Goal: Communication & Community: Answer question/provide support

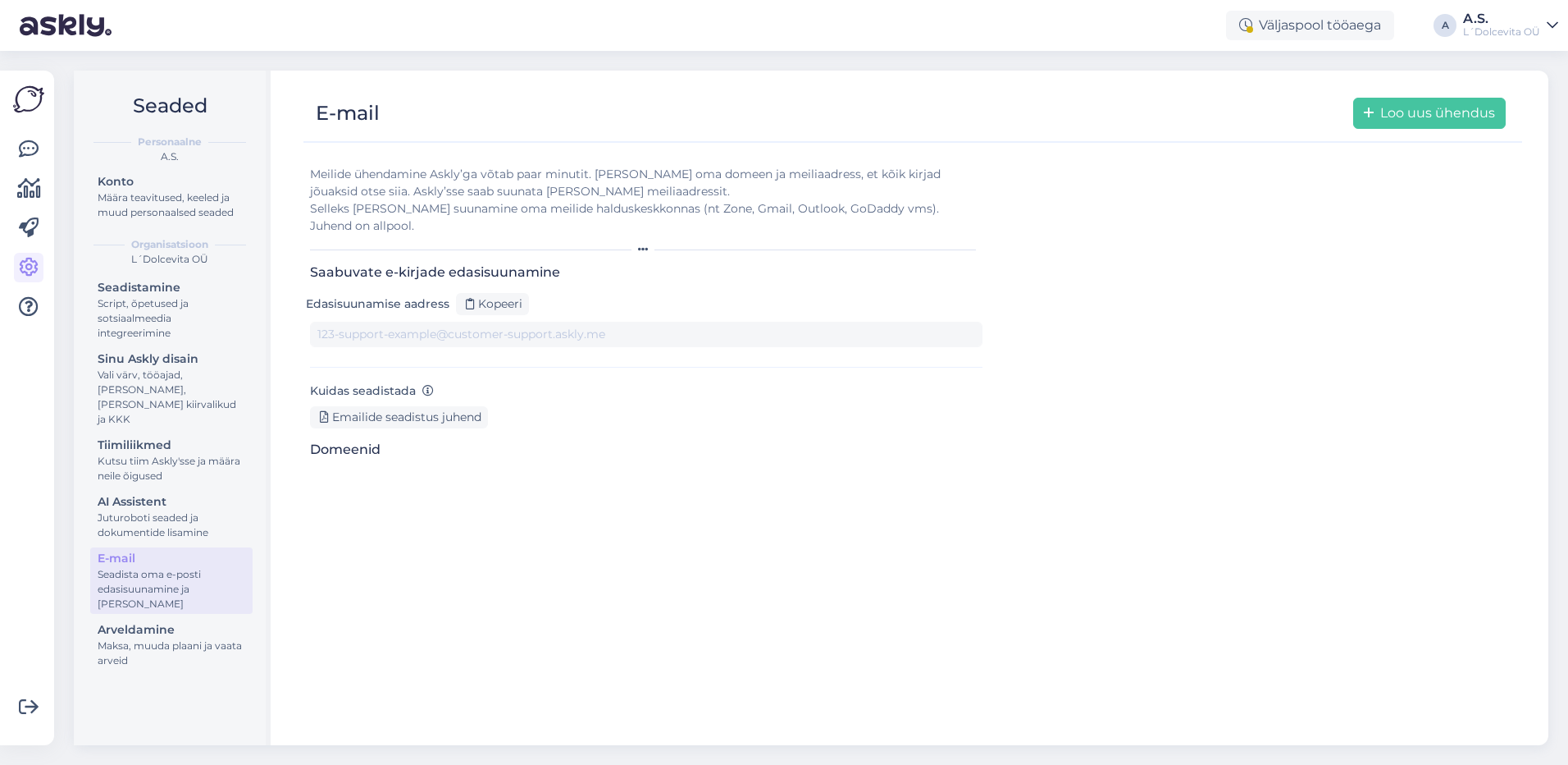
type input "[DOMAIN_NAME][EMAIL_ADDRESS][DOMAIN_NAME]"
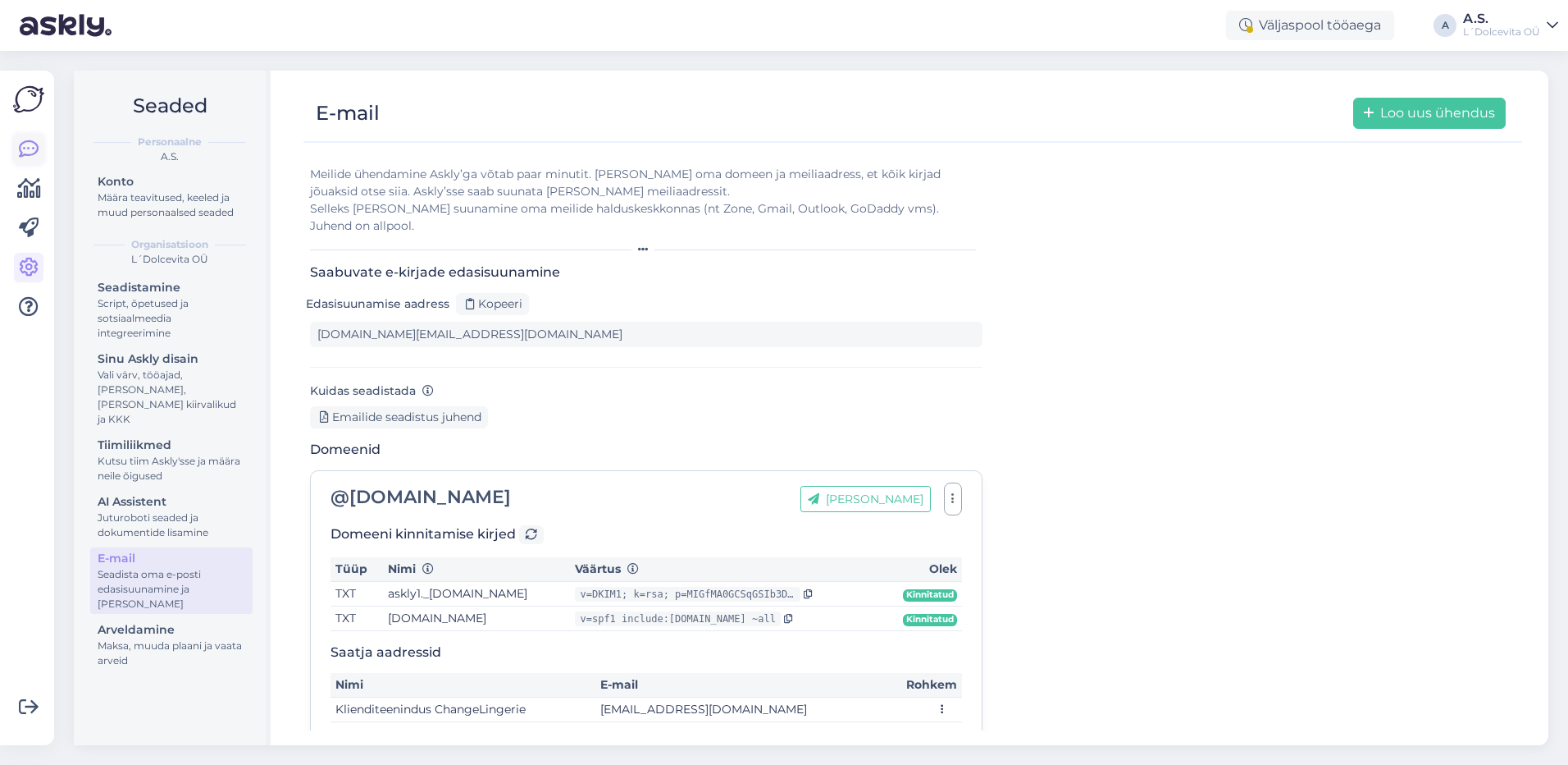
click at [31, 151] on icon at bounding box center [28, 149] width 19 height 19
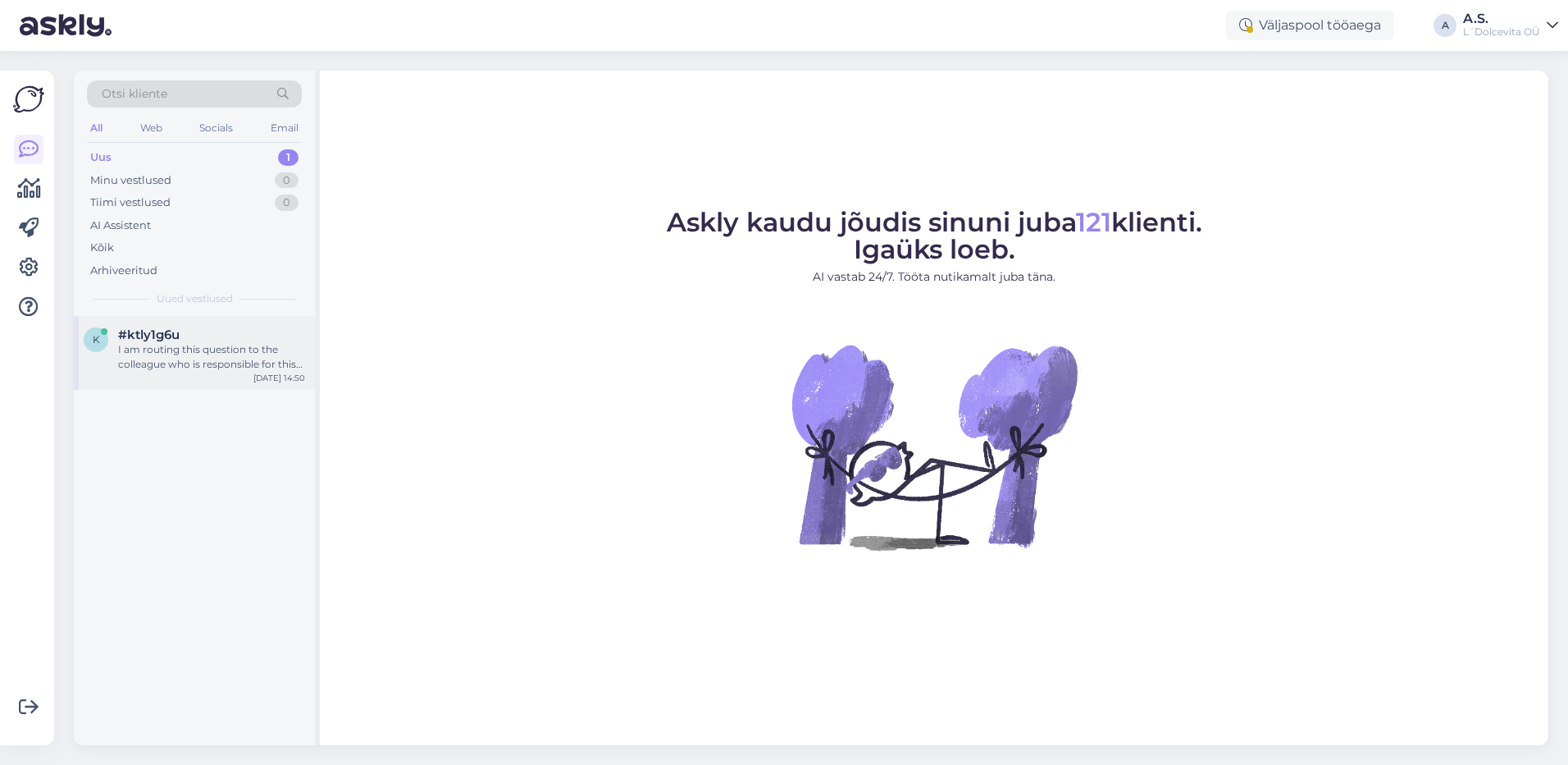
click at [167, 372] on div "k #ktly1g6u I am routing this question to the colleague who is responsible for …" at bounding box center [194, 353] width 241 height 74
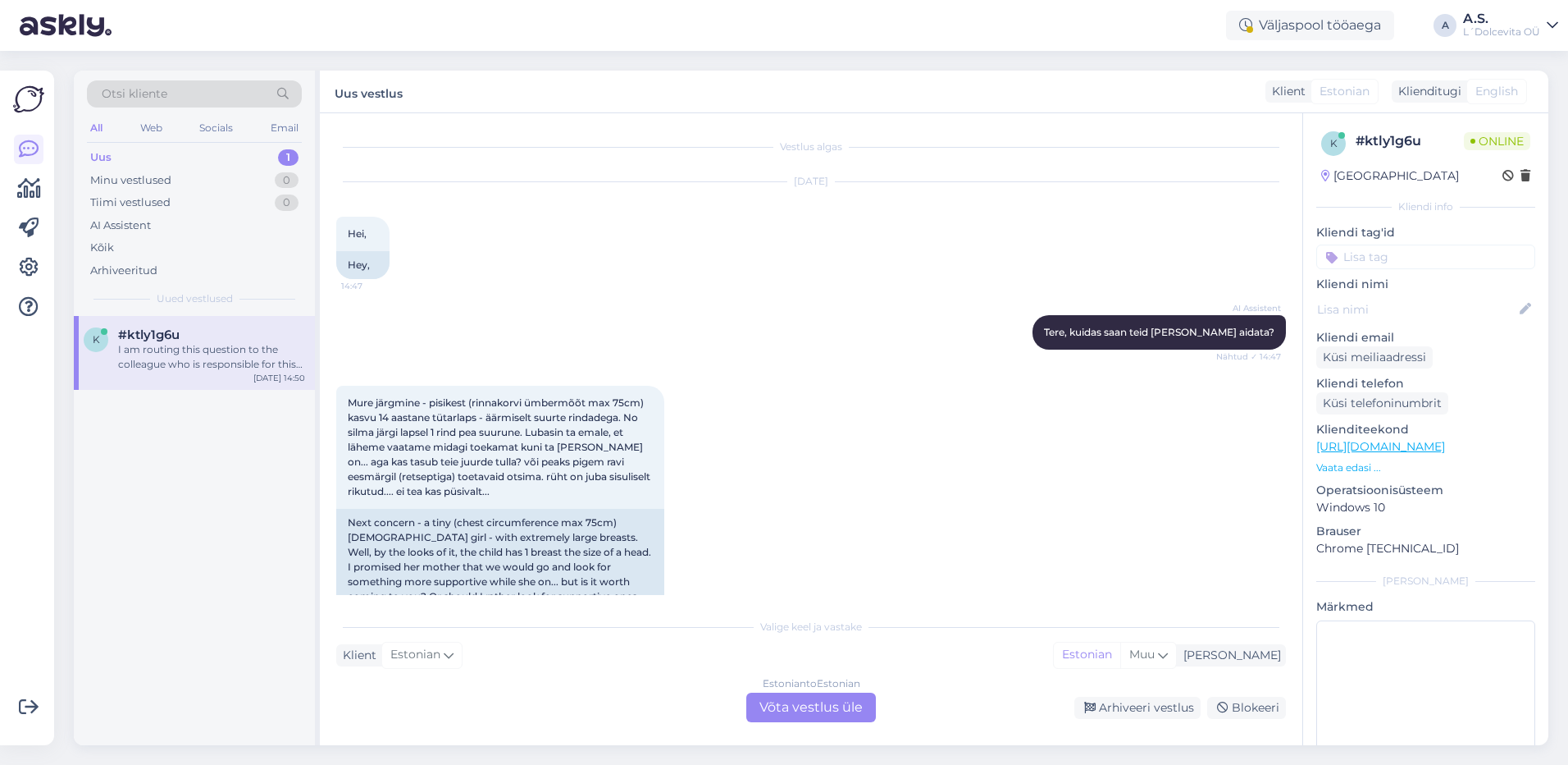
scroll to position [221, 0]
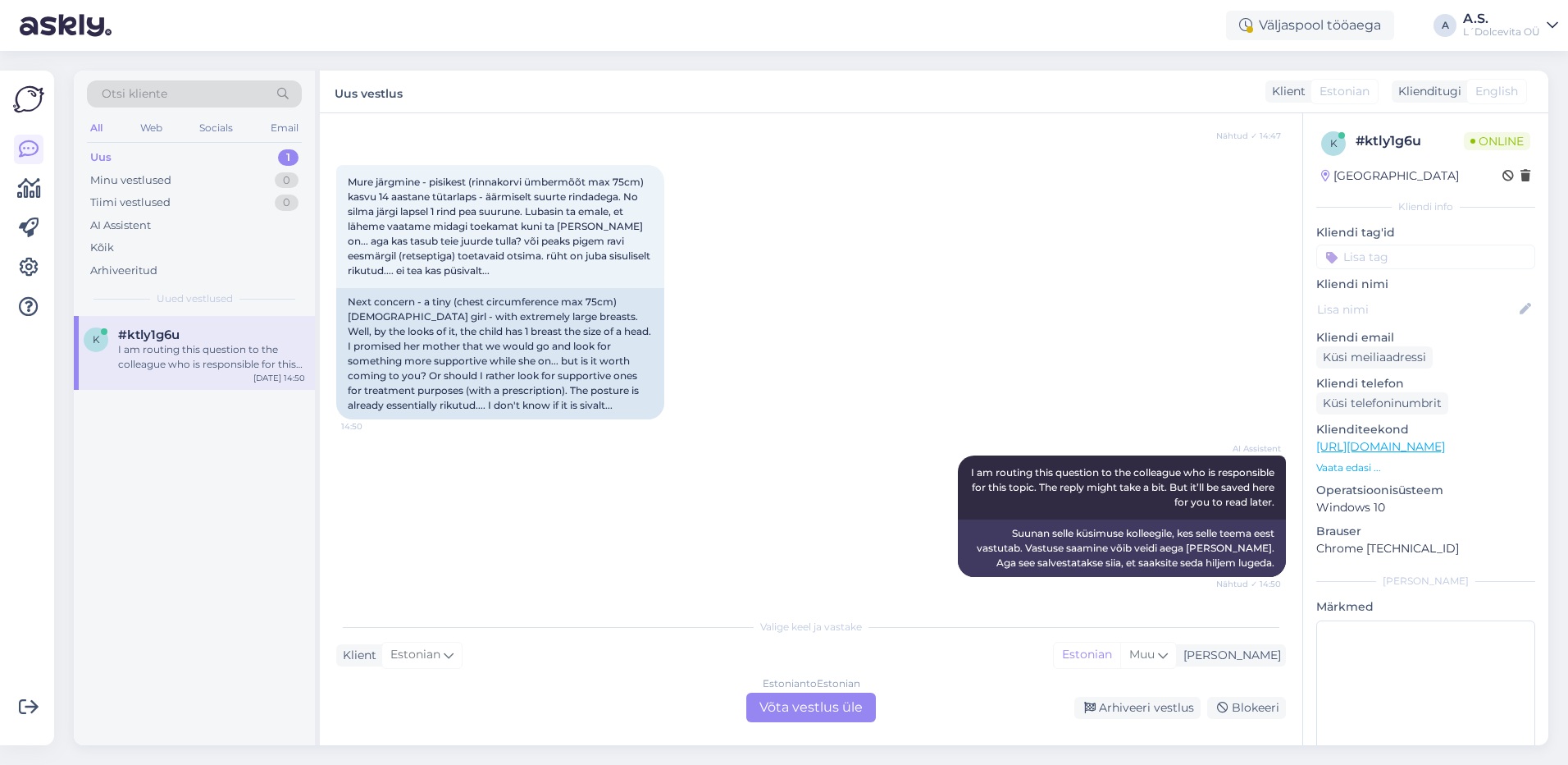
click at [800, 707] on div "Estonian to Estonian Võta vestlus üle" at bounding box center [810, 707] width 130 height 29
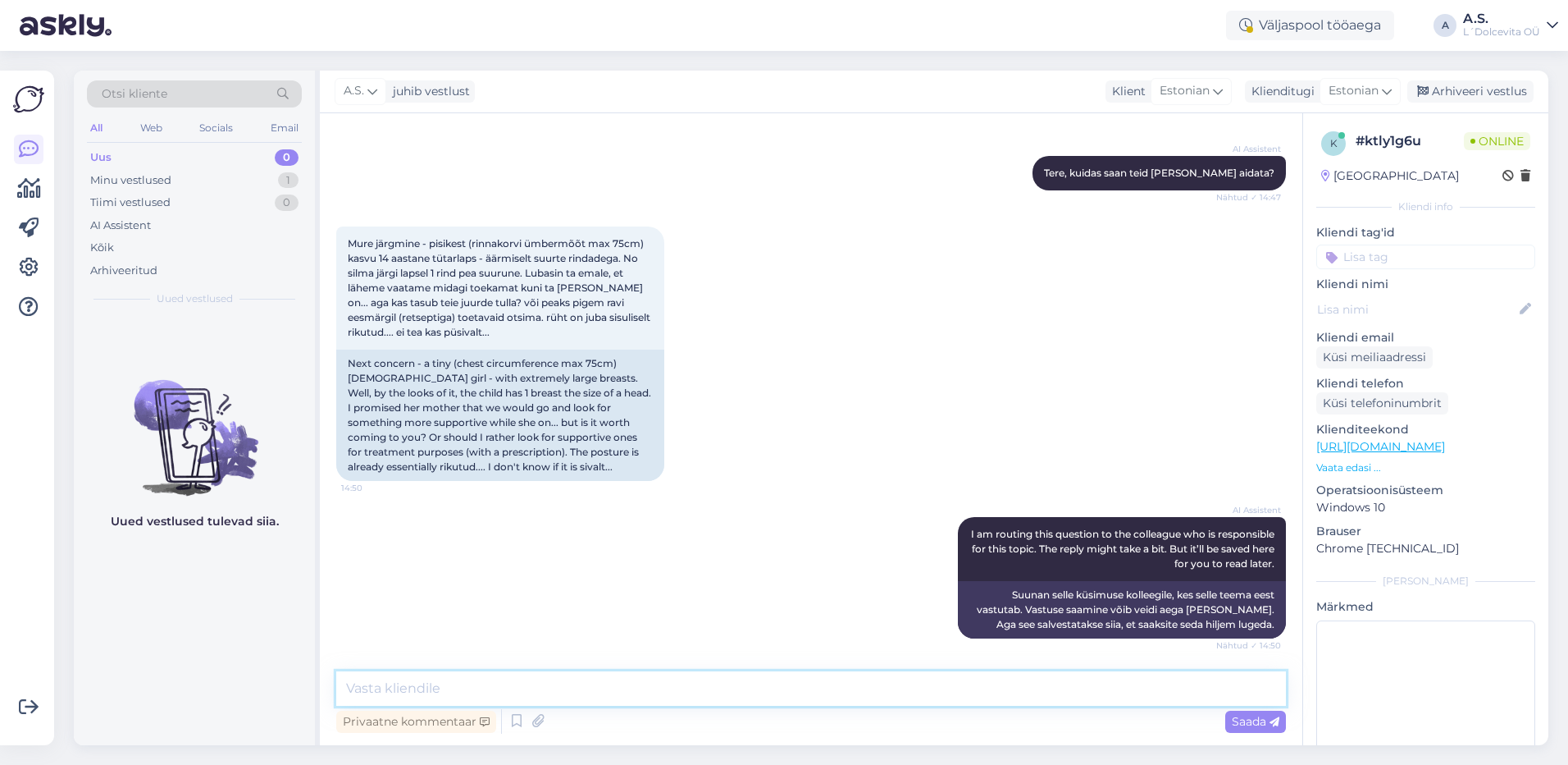
click at [778, 696] on textarea at bounding box center [810, 688] width 950 height 34
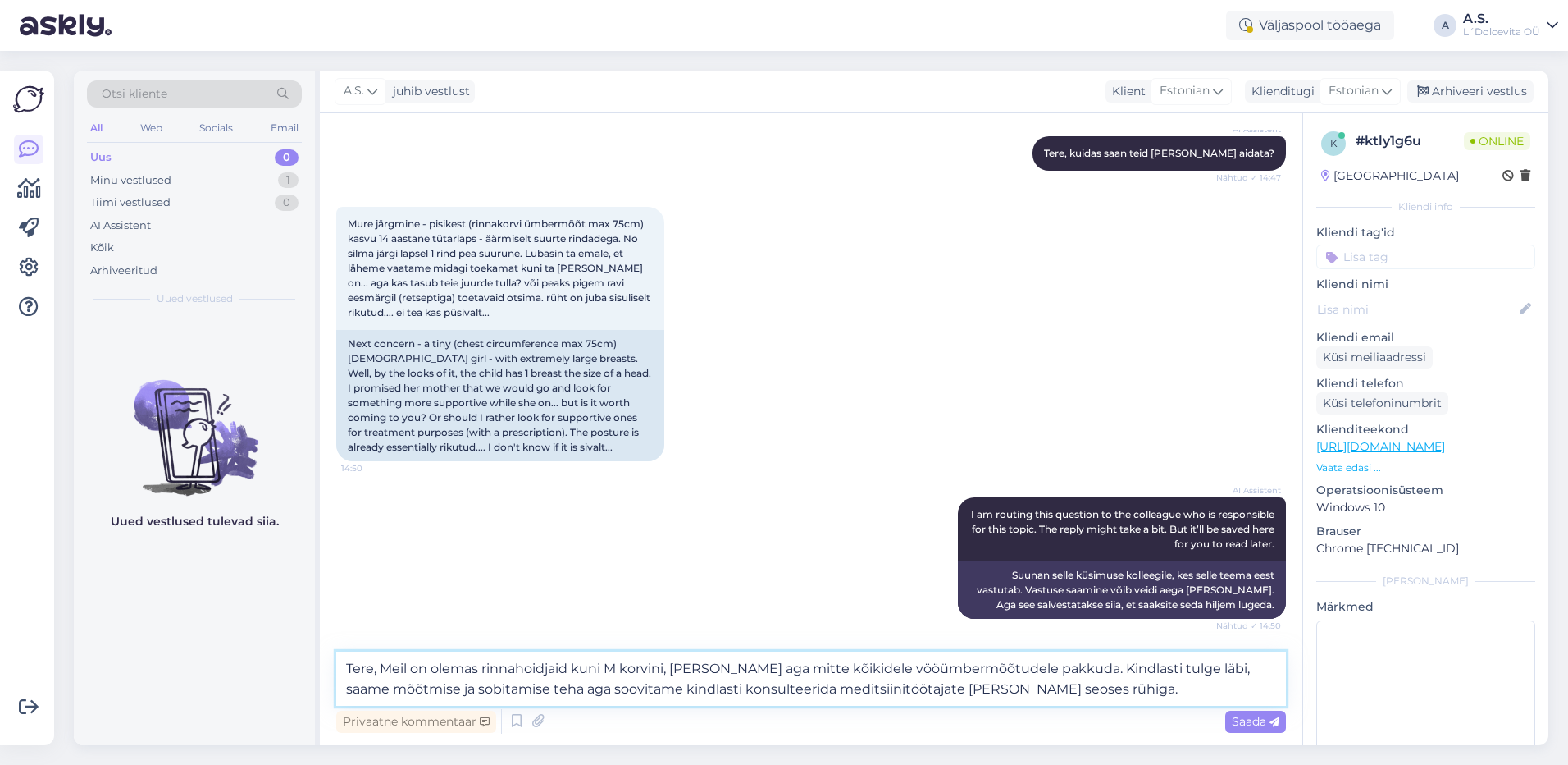
click at [953, 689] on textarea "Tere, Meil on olemas rinnahoidjaid kuni M korvini, [PERSON_NAME] aga mitte kõik…" at bounding box center [810, 678] width 950 height 54
click at [1158, 668] on textarea "Tere, Meil on olemas rinnahoidjaid kuni M korvini, [PERSON_NAME] aga mitte kõik…" at bounding box center [810, 678] width 950 height 54
type textarea "Tere, Meil on olemas rinnahoidjaid kuni M korvini, [PERSON_NAME] aga mitte kõik…"
click at [1242, 723] on span "Saada" at bounding box center [1256, 721] width 48 height 15
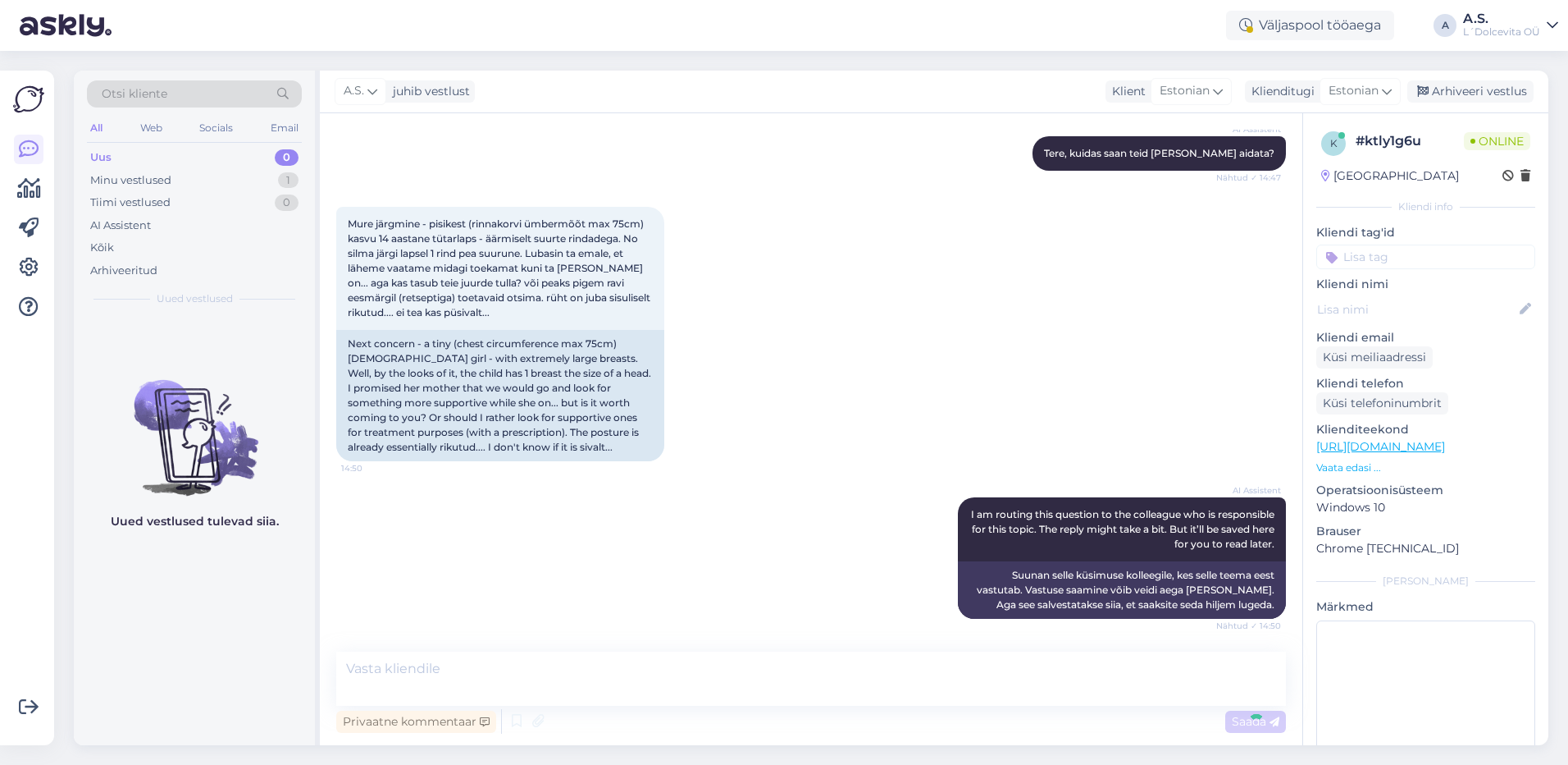
scroll to position [289, 0]
